Goal: Navigation & Orientation: Find specific page/section

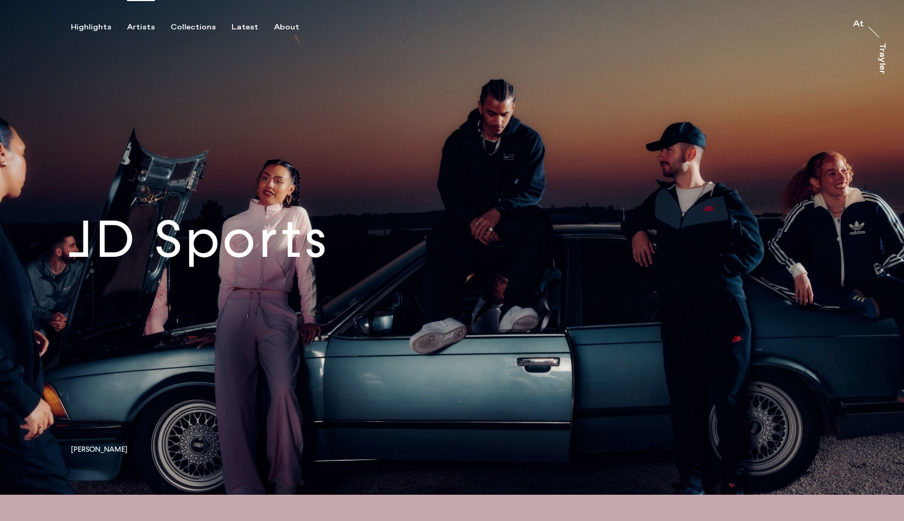
click at [147, 26] on div "Artists" at bounding box center [141, 27] width 28 height 9
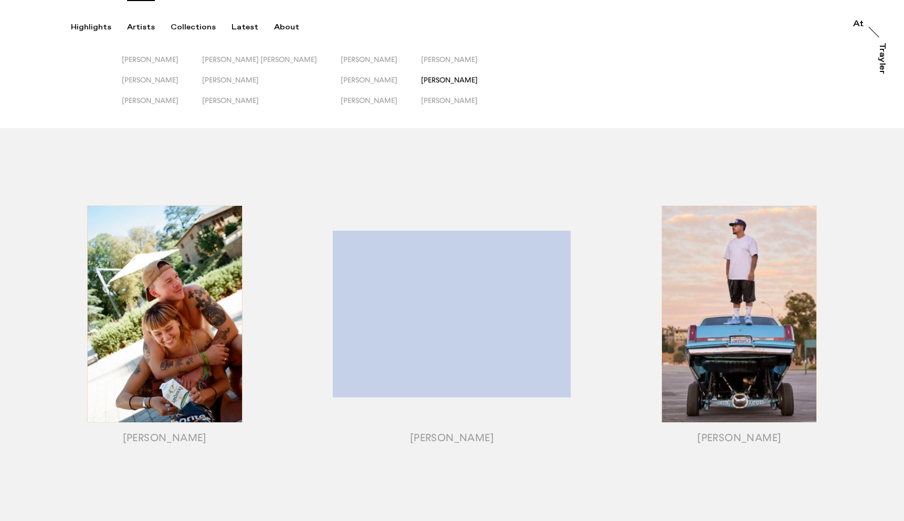
click at [421, 77] on span "[PERSON_NAME]" at bounding box center [449, 80] width 57 height 8
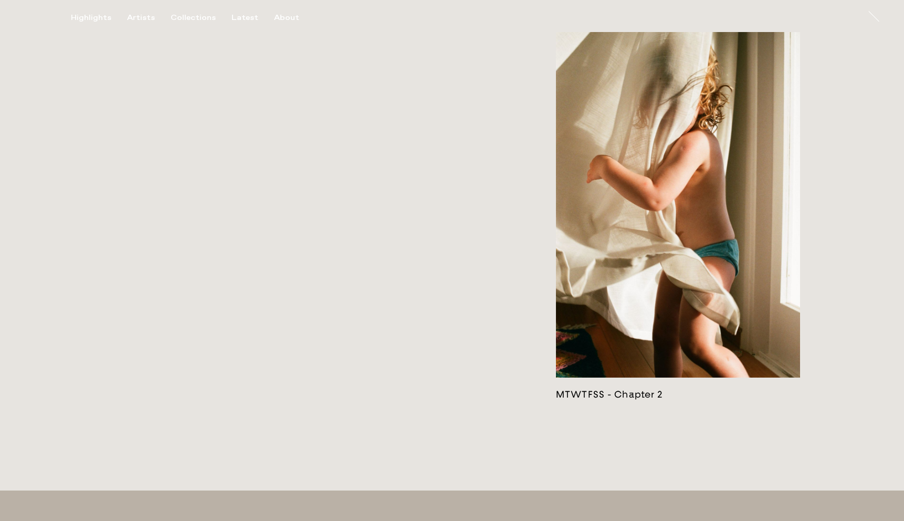
scroll to position [2651, 0]
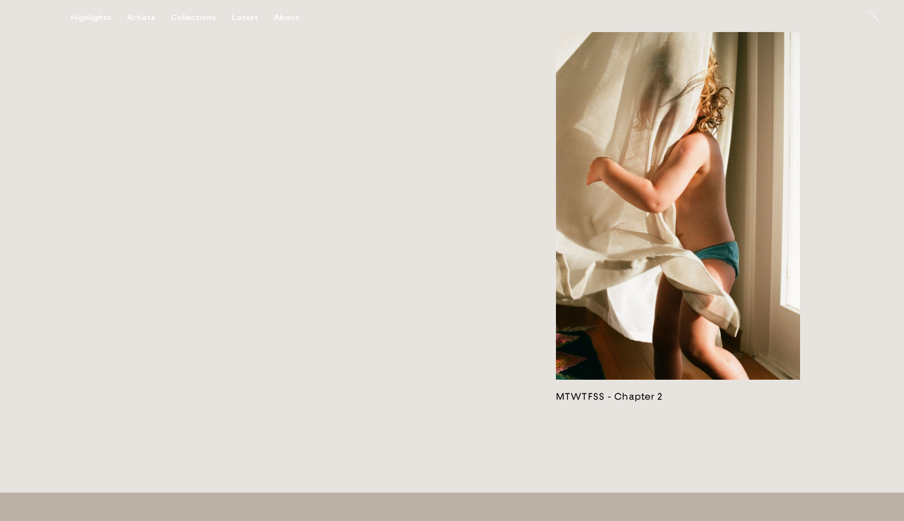
click at [643, 245] on link at bounding box center [678, 207] width 244 height 391
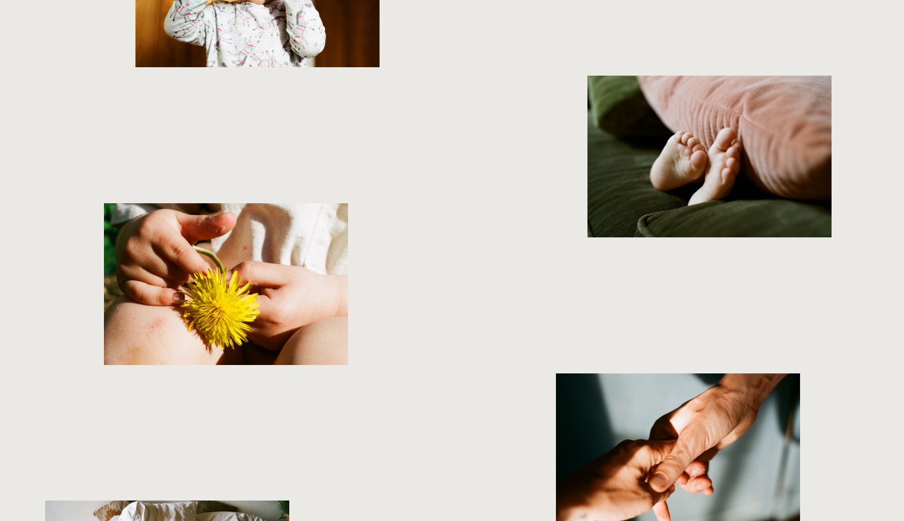
scroll to position [3196, 0]
